Goal: Task Accomplishment & Management: Manage account settings

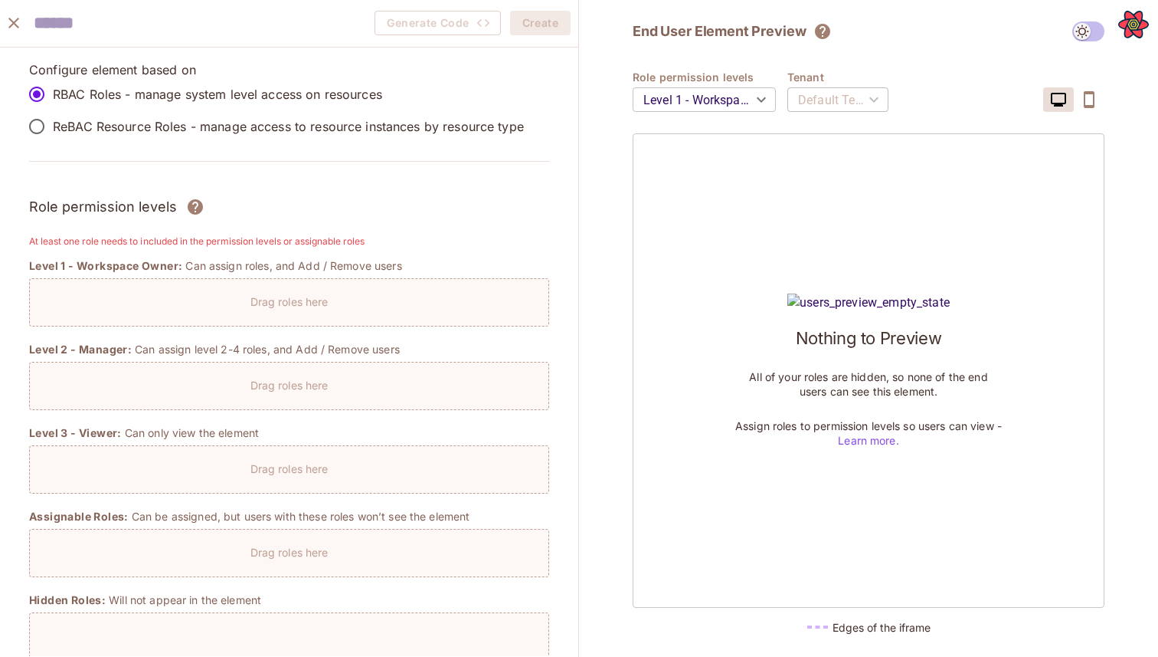
scroll to position [1217, 0]
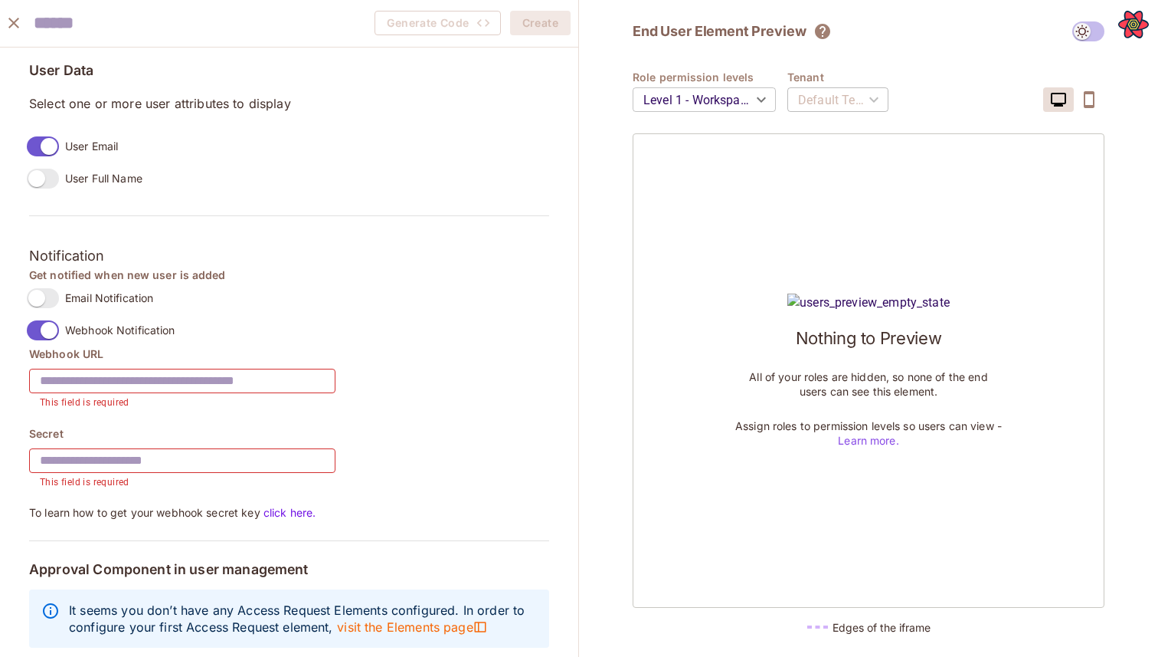
click at [8, 19] on icon "close" at bounding box center [14, 23] width 18 height 18
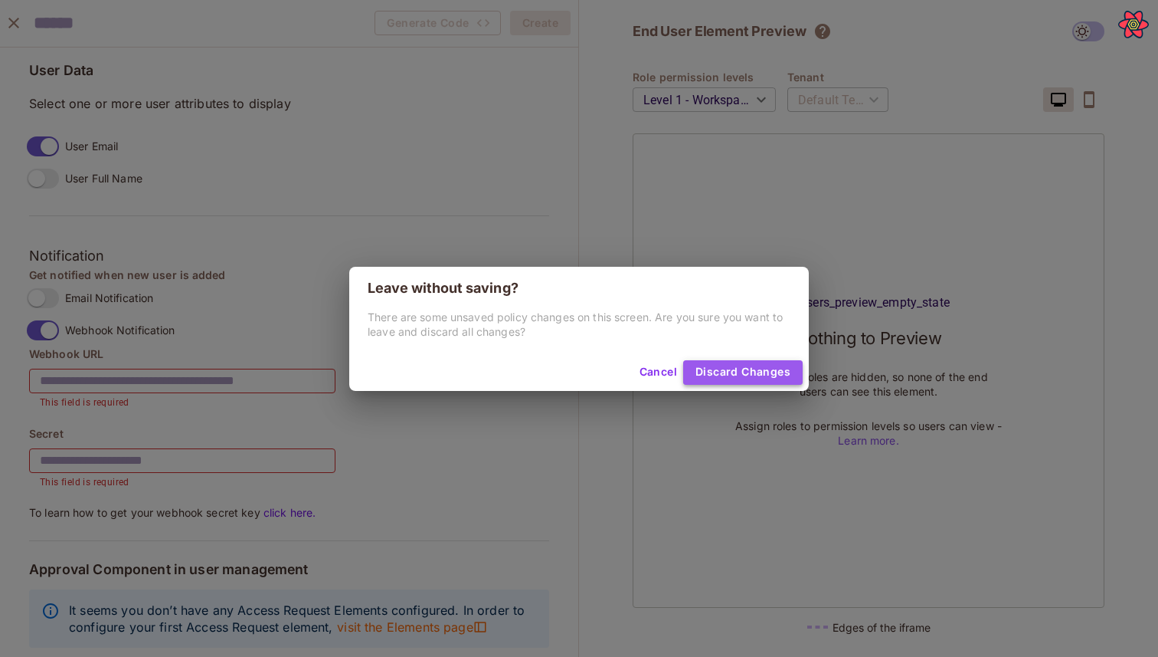
click at [719, 366] on button "Discard Changes" at bounding box center [743, 372] width 120 height 25
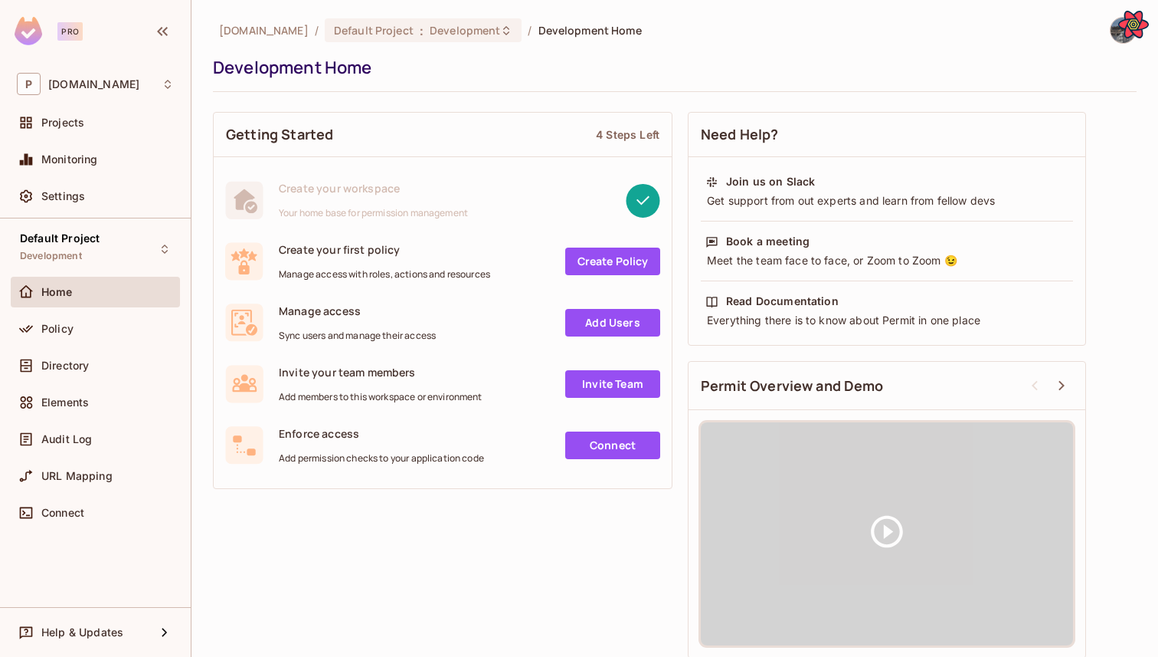
click at [108, 344] on div "Policy" at bounding box center [95, 331] width 169 height 37
click at [105, 331] on div "Policy" at bounding box center [107, 329] width 133 height 12
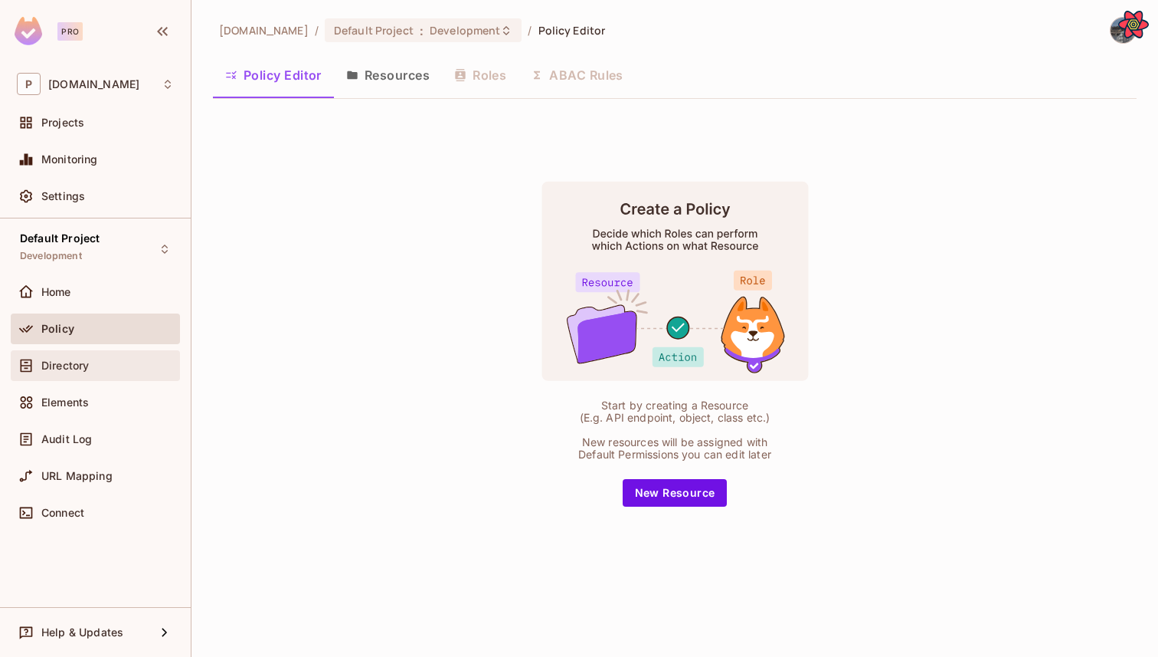
click at [112, 362] on div "Directory" at bounding box center [107, 365] width 133 height 12
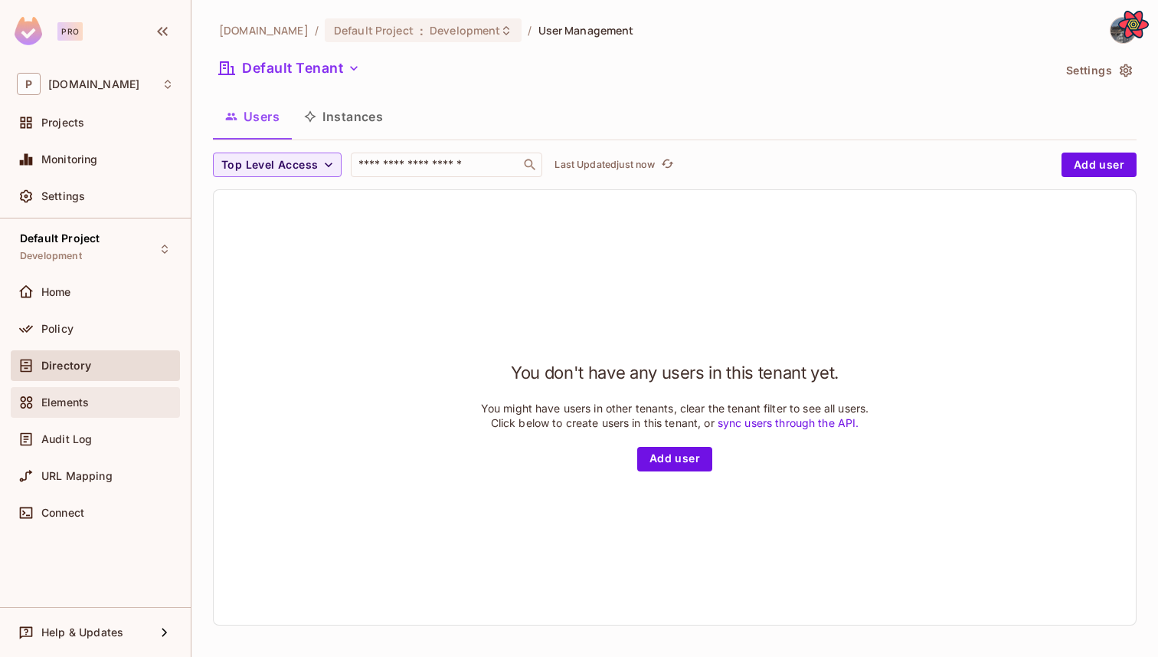
click at [102, 406] on div "Elements" at bounding box center [107, 402] width 133 height 12
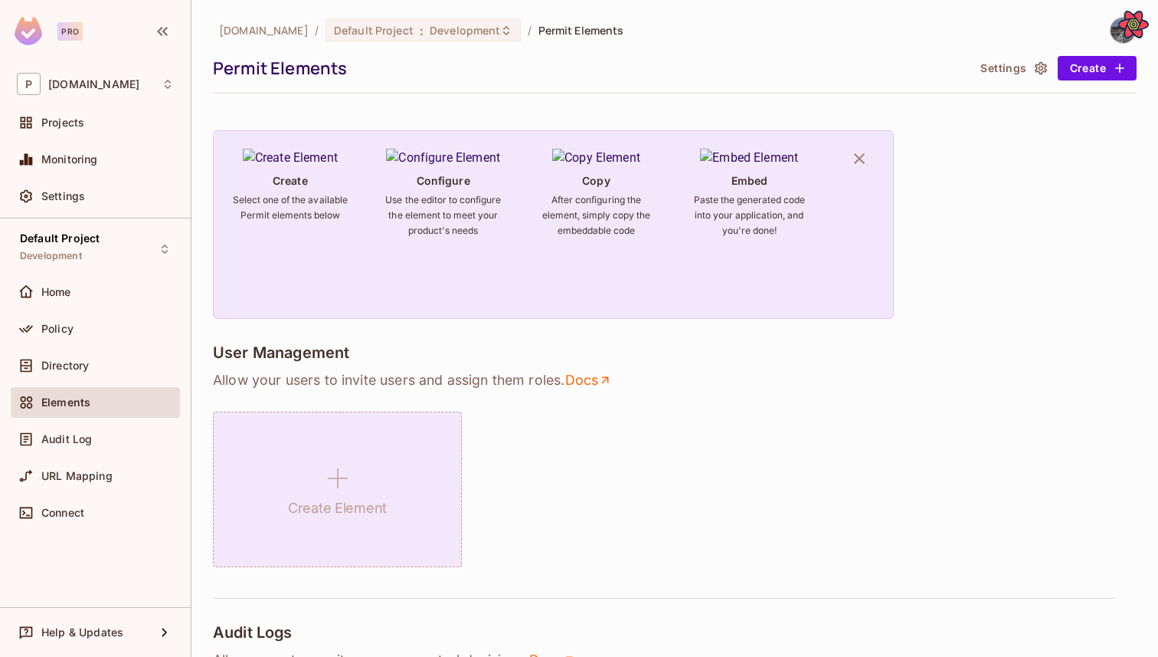
click at [337, 432] on div "Create Element" at bounding box center [337, 489] width 249 height 156
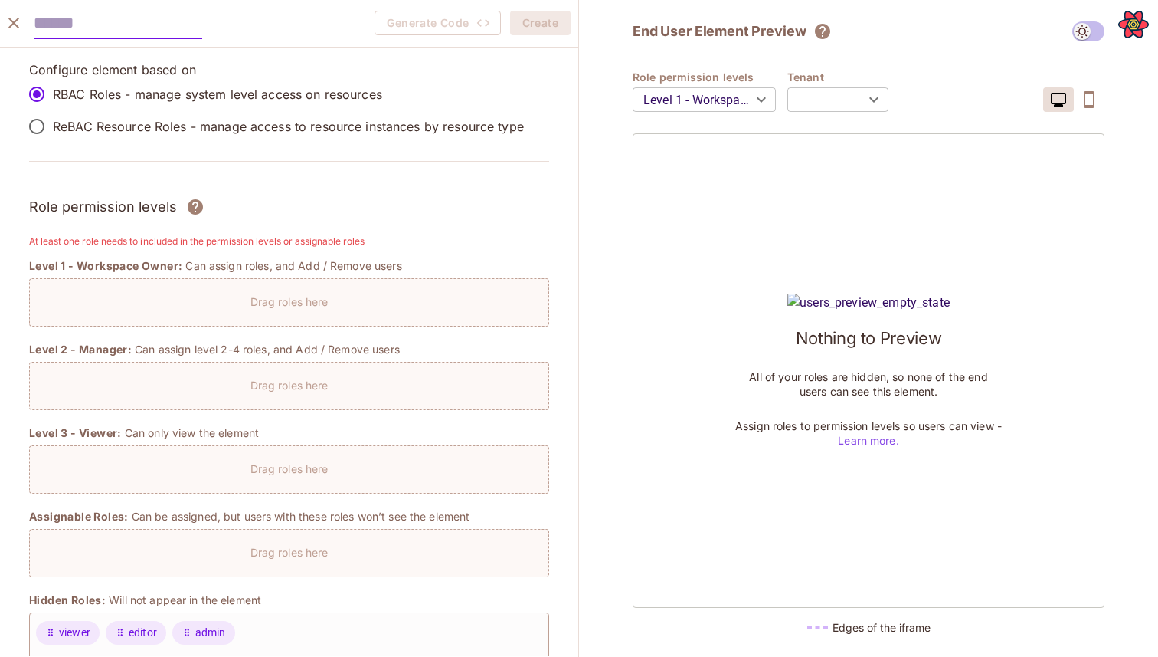
type input "*******"
click at [11, 26] on icon "close" at bounding box center [14, 23] width 18 height 18
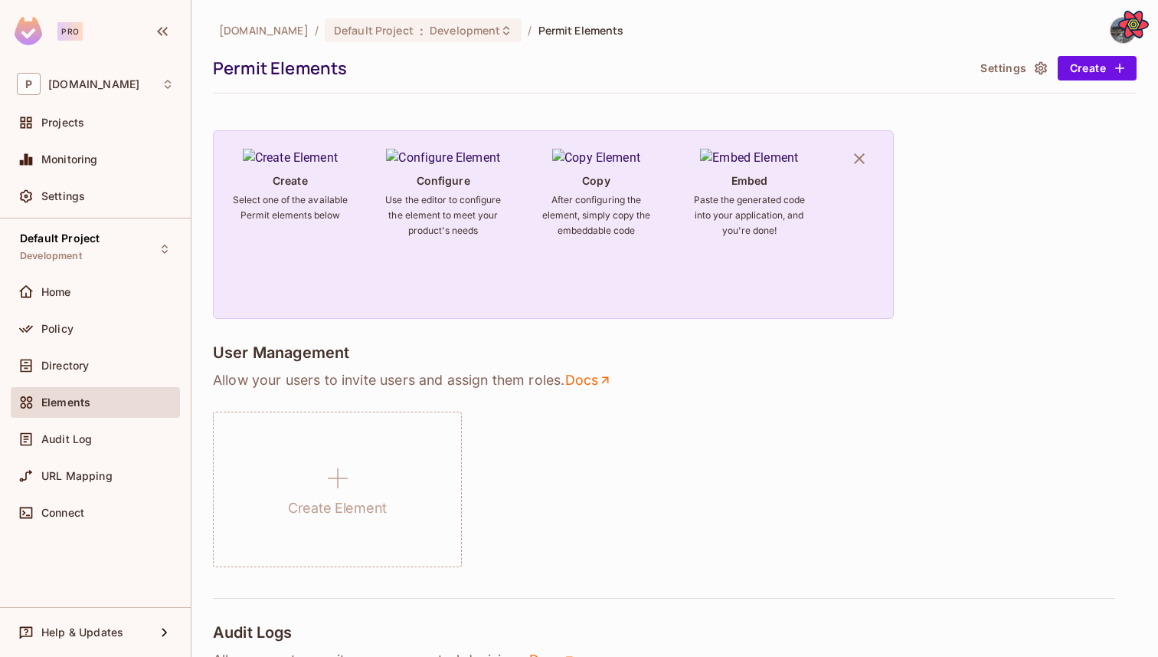
click at [970, 63] on div "Permit Elements Settings Create" at bounding box center [675, 68] width 924 height 25
click at [981, 64] on button "Settings" at bounding box center [1012, 68] width 77 height 25
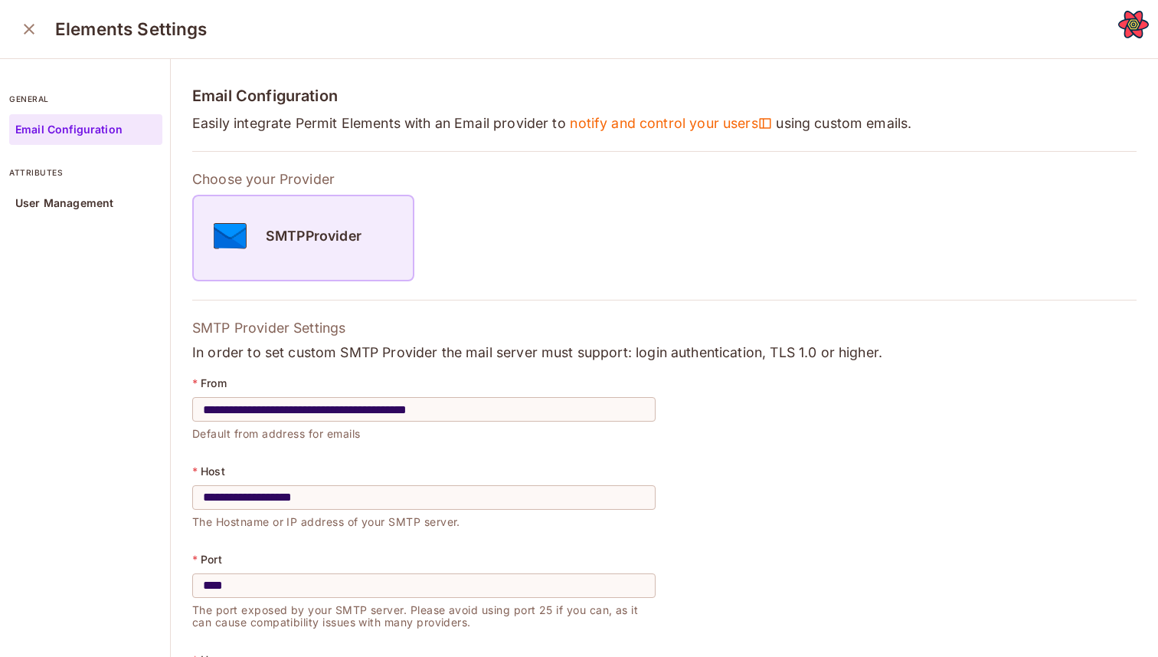
click at [323, 219] on div "SMTPProvider" at bounding box center [303, 235] width 219 height 54
click at [409, 190] on div "**********" at bounding box center [665, 469] width 988 height 821
click at [378, 237] on div "SMTPProvider" at bounding box center [303, 235] width 219 height 54
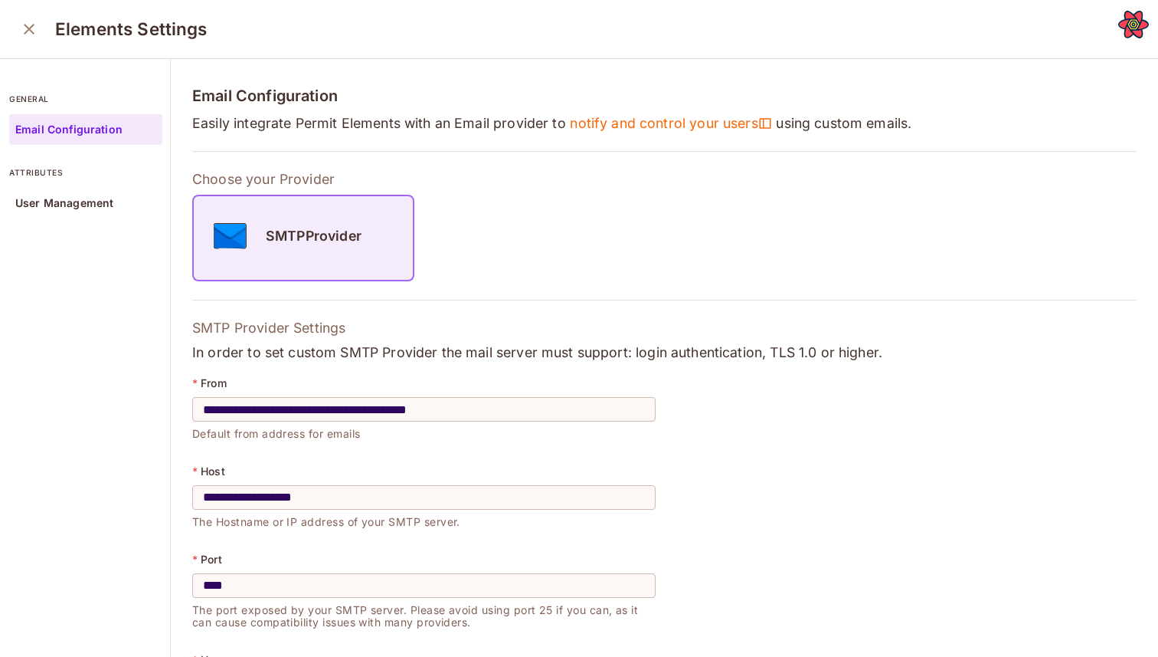
click at [401, 164] on div "**********" at bounding box center [665, 469] width 988 height 821
click at [225, 181] on p "Availiable Provider" at bounding box center [664, 179] width 945 height 18
click at [376, 142] on div "**********" at bounding box center [665, 469] width 988 height 821
click at [231, 183] on p "Available Provider" at bounding box center [664, 179] width 945 height 18
click at [489, 157] on div "**********" at bounding box center [665, 469] width 988 height 821
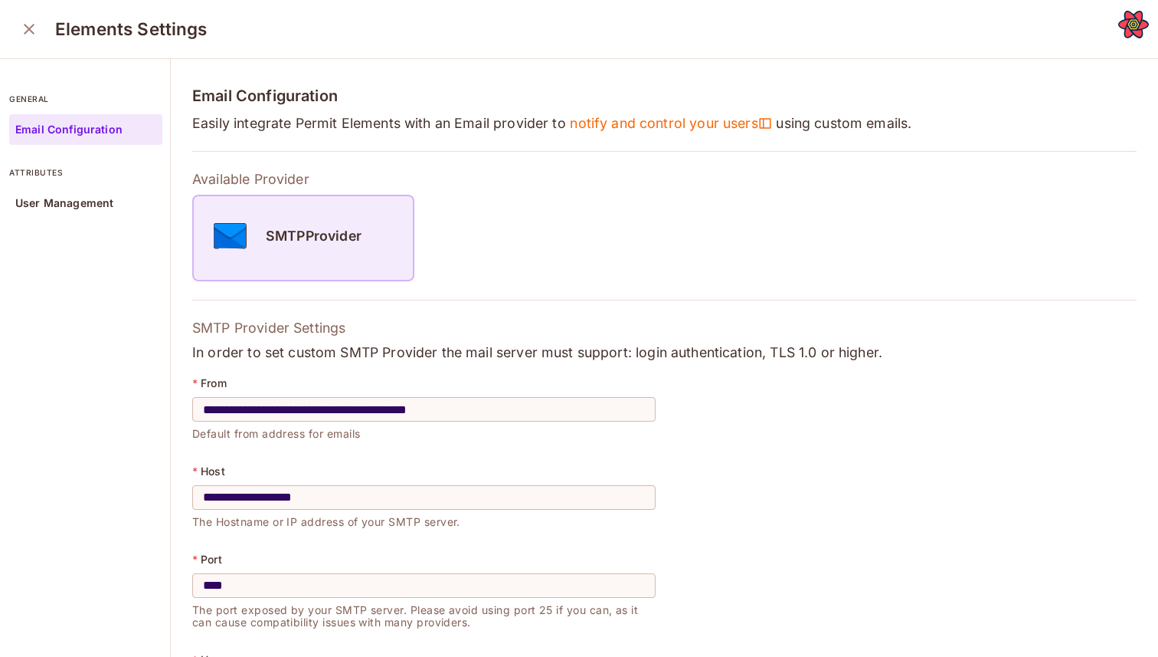
click at [362, 234] on div "SMTPProvider" at bounding box center [303, 235] width 219 height 54
click at [370, 205] on div "SMTPProvider" at bounding box center [303, 238] width 219 height 84
click at [635, 126] on span "notify and control your users" at bounding box center [671, 123] width 202 height 18
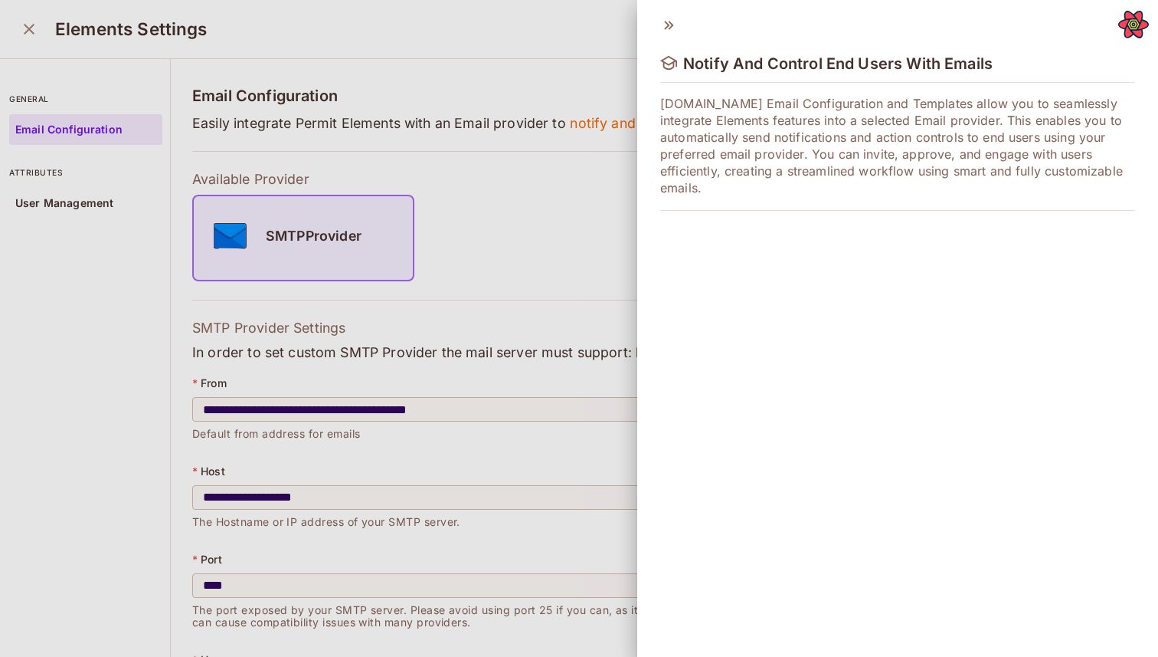
click at [688, 108] on p "[DOMAIN_NAME] Email Configuration and Templates allow you to seamlessly integra…" at bounding box center [897, 145] width 475 height 101
click at [670, 27] on icon at bounding box center [668, 25] width 9 height 8
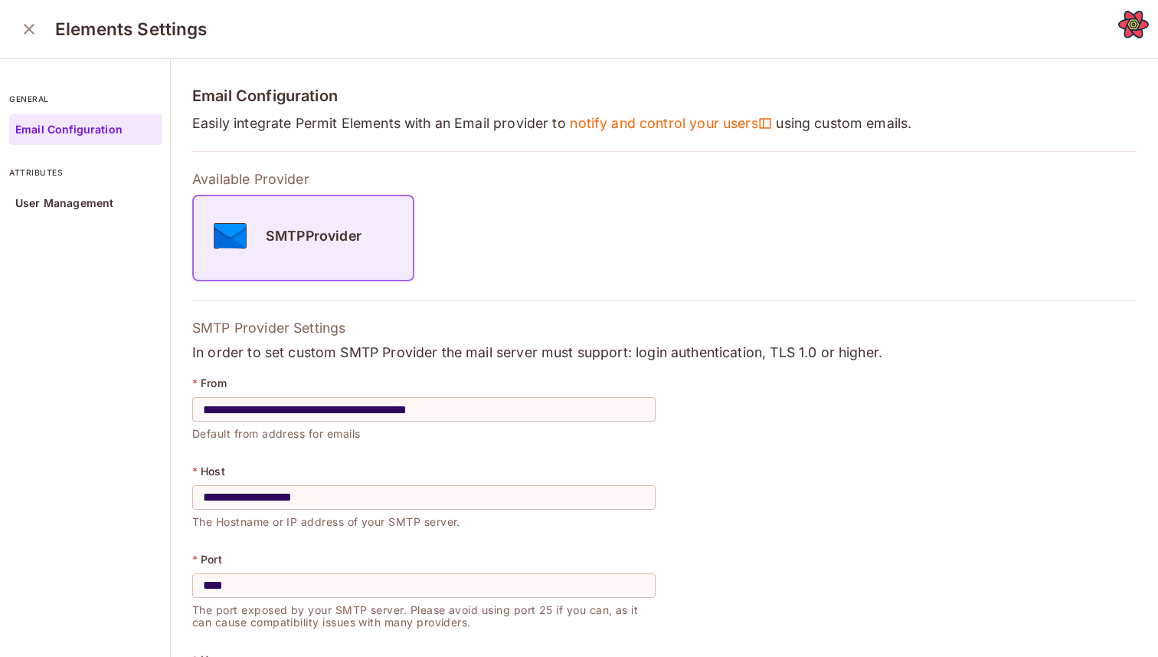
click at [289, 97] on h4 "Email Configuration" at bounding box center [664, 96] width 945 height 18
copy h4 "Email Configuration"
